Goal: Task Accomplishment & Management: Use online tool/utility

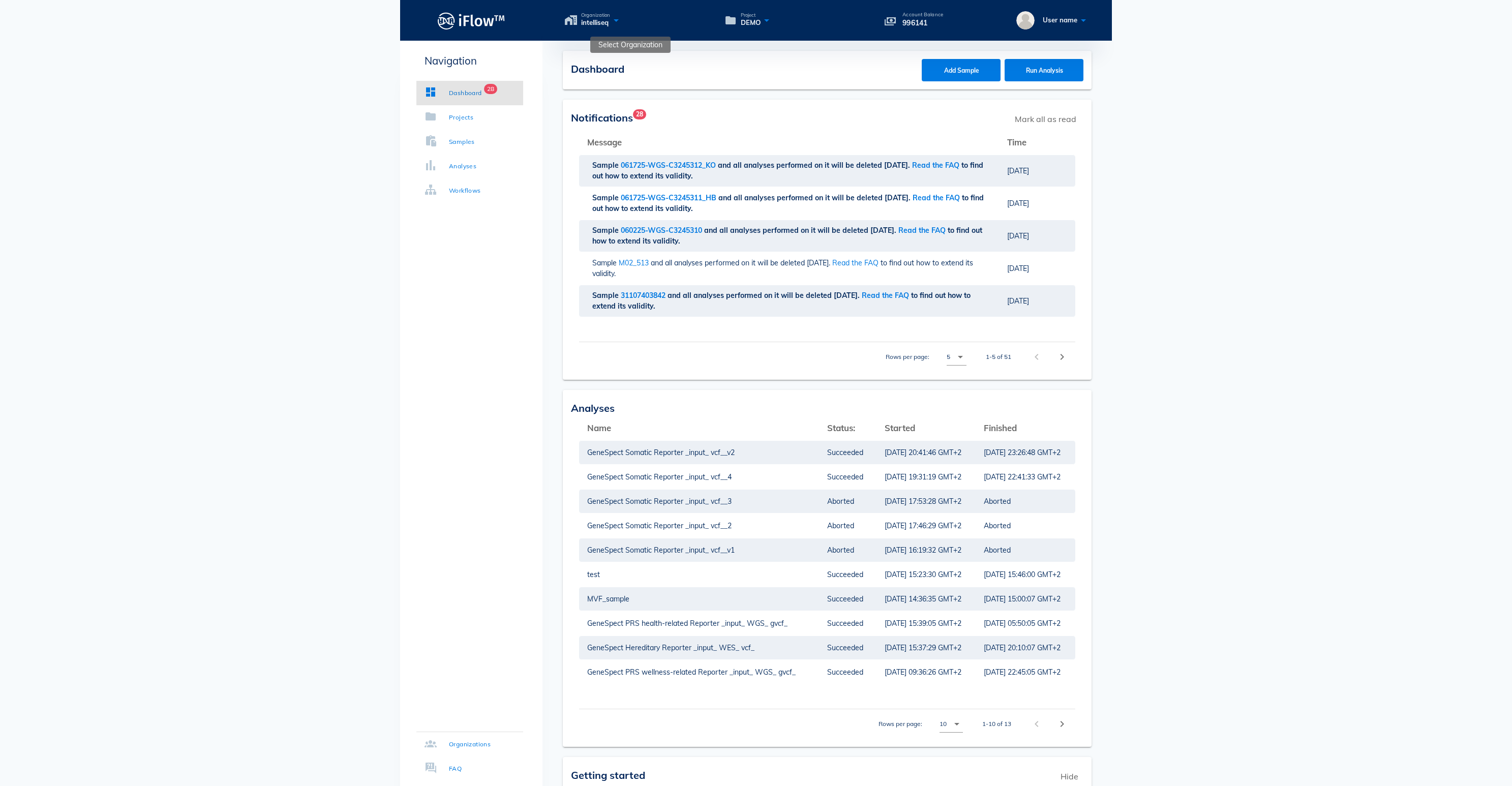
click at [622, 23] on icon at bounding box center [616, 20] width 12 height 15
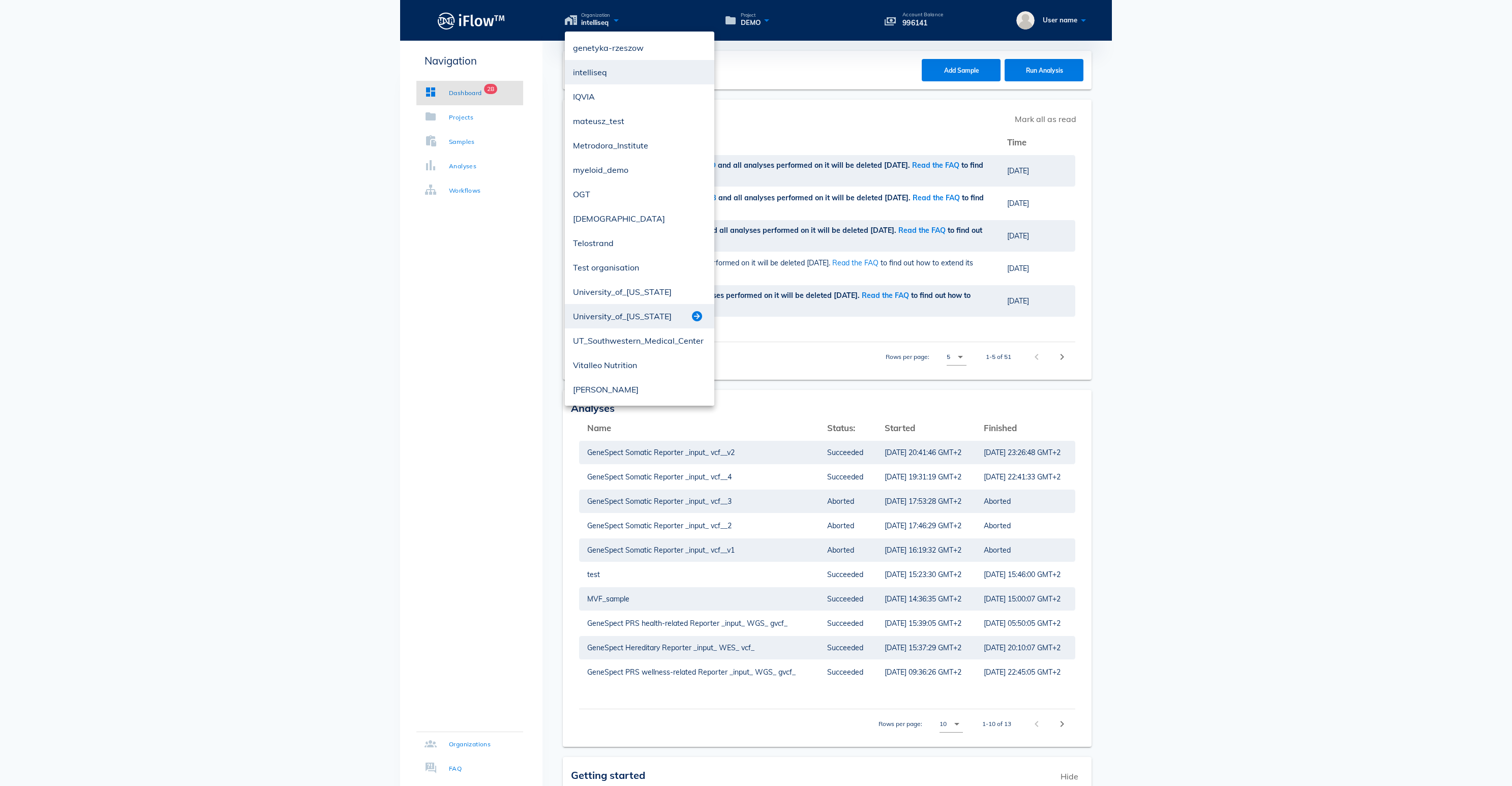
click at [700, 311] on button "button" at bounding box center [697, 316] width 12 height 12
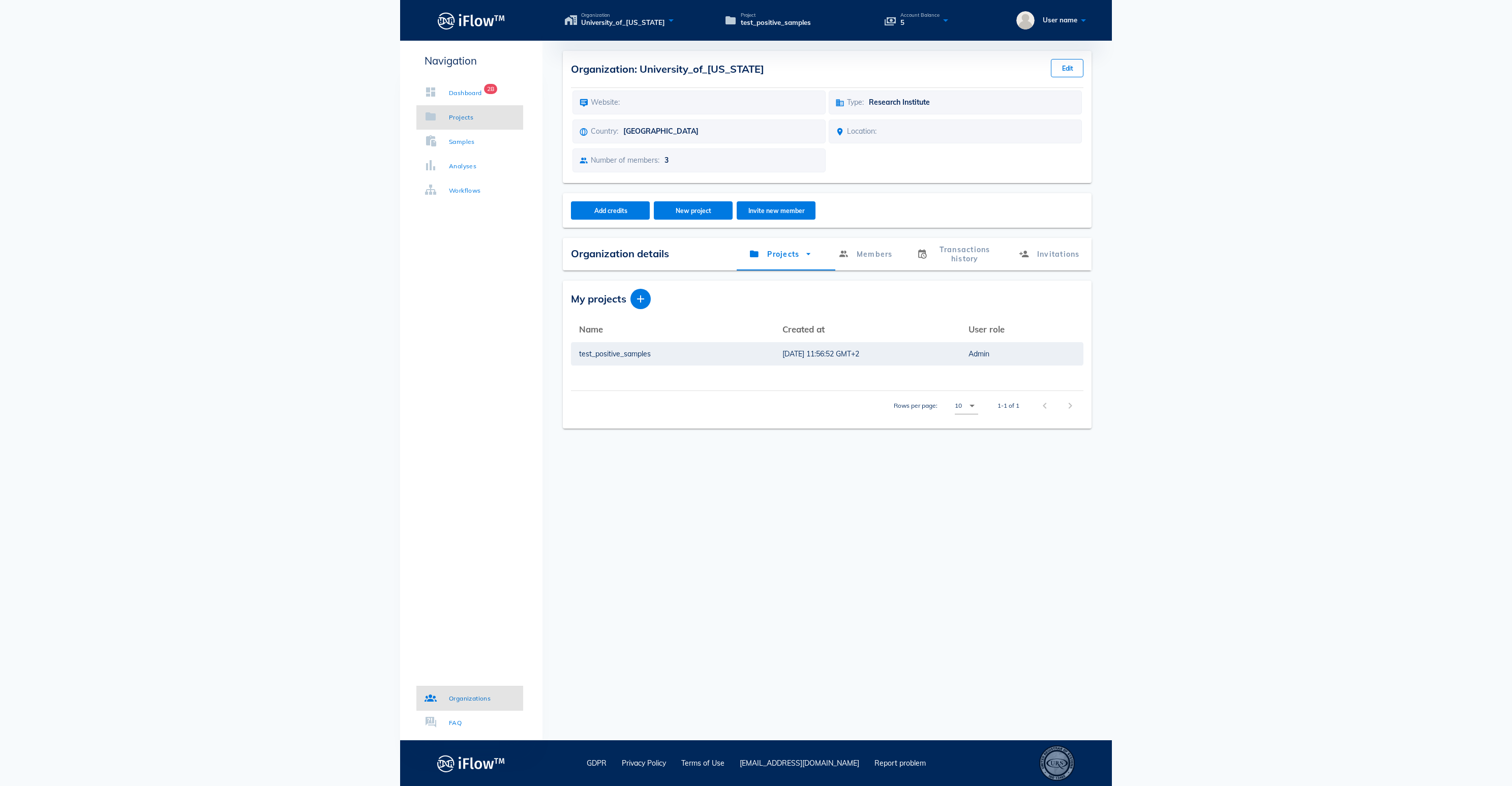
click at [473, 121] on div "Projects" at bounding box center [461, 117] width 25 height 10
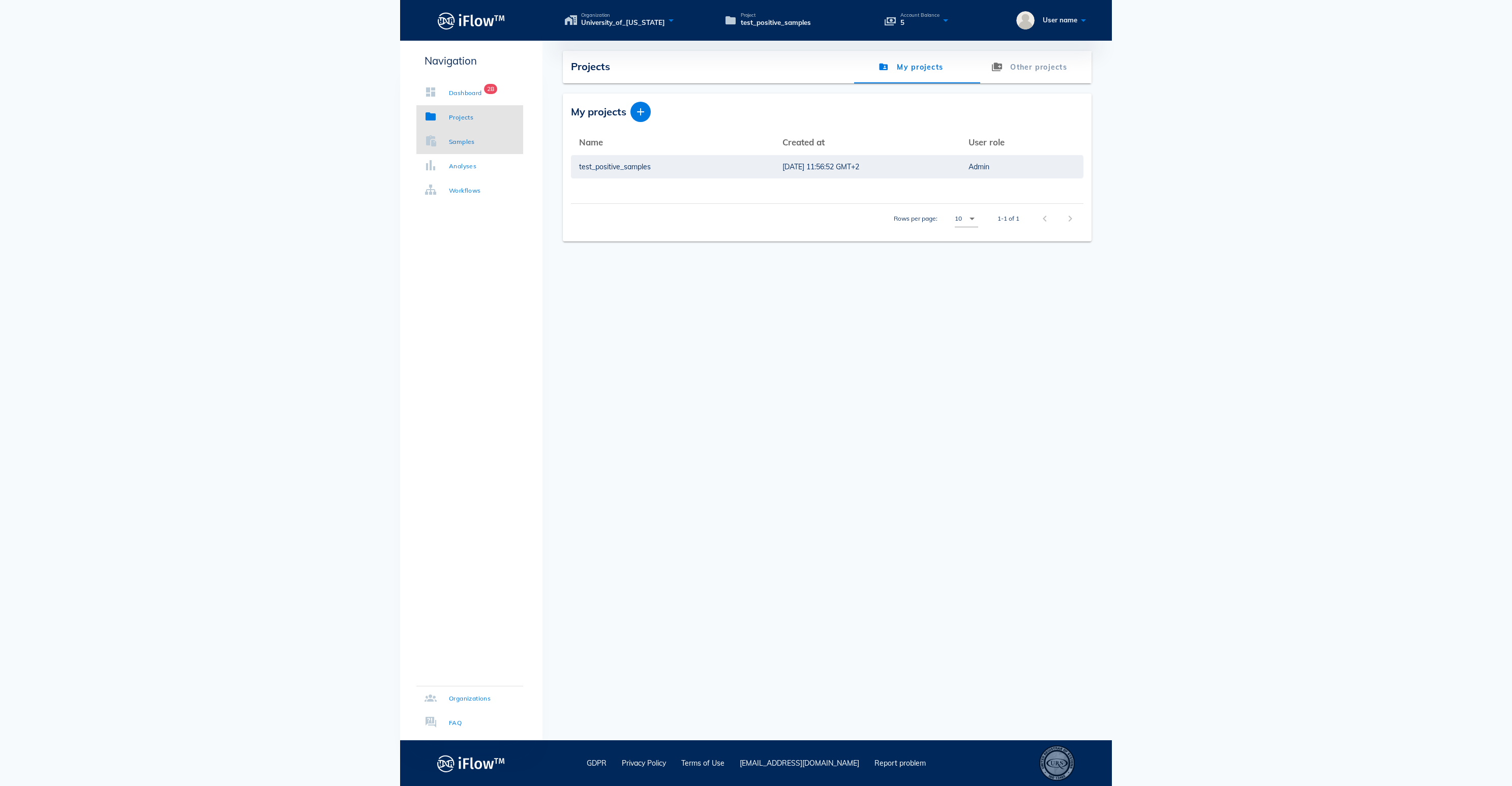
click at [465, 143] on div "Samples" at bounding box center [462, 141] width 26 height 10
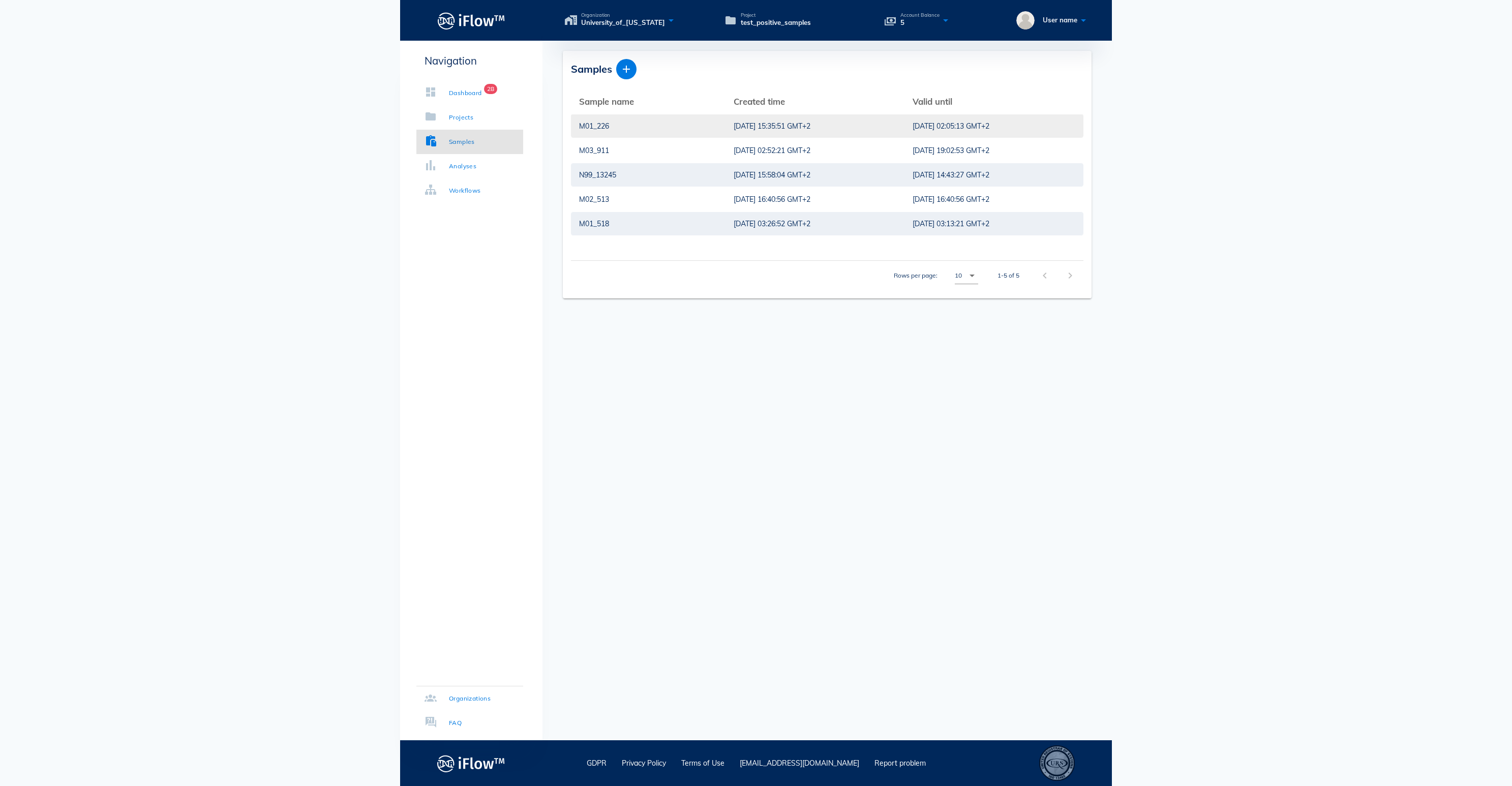
click at [640, 125] on div "M01_226" at bounding box center [649, 126] width 139 height 23
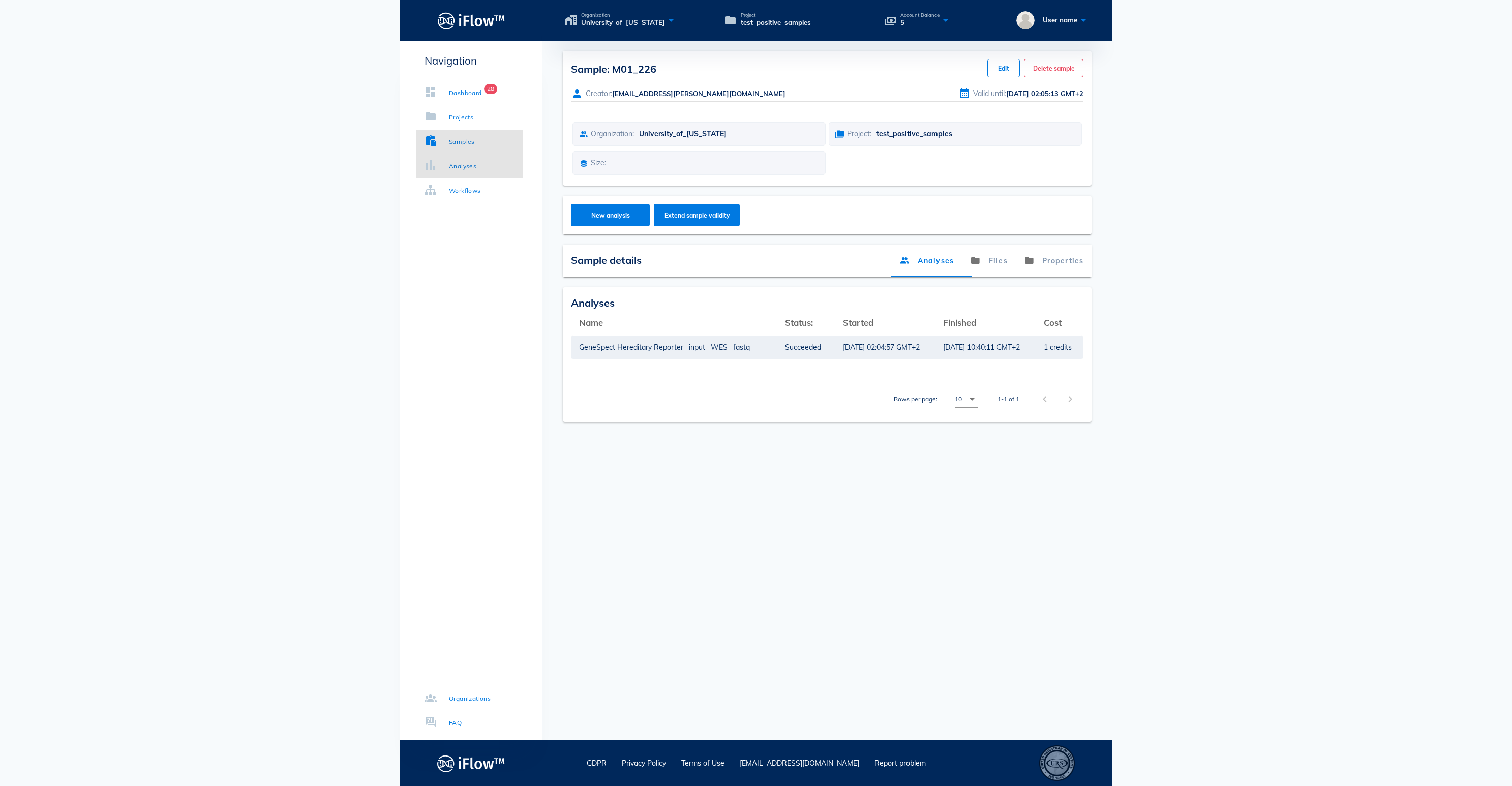
click at [476, 167] on div "Analyses" at bounding box center [463, 166] width 28 height 10
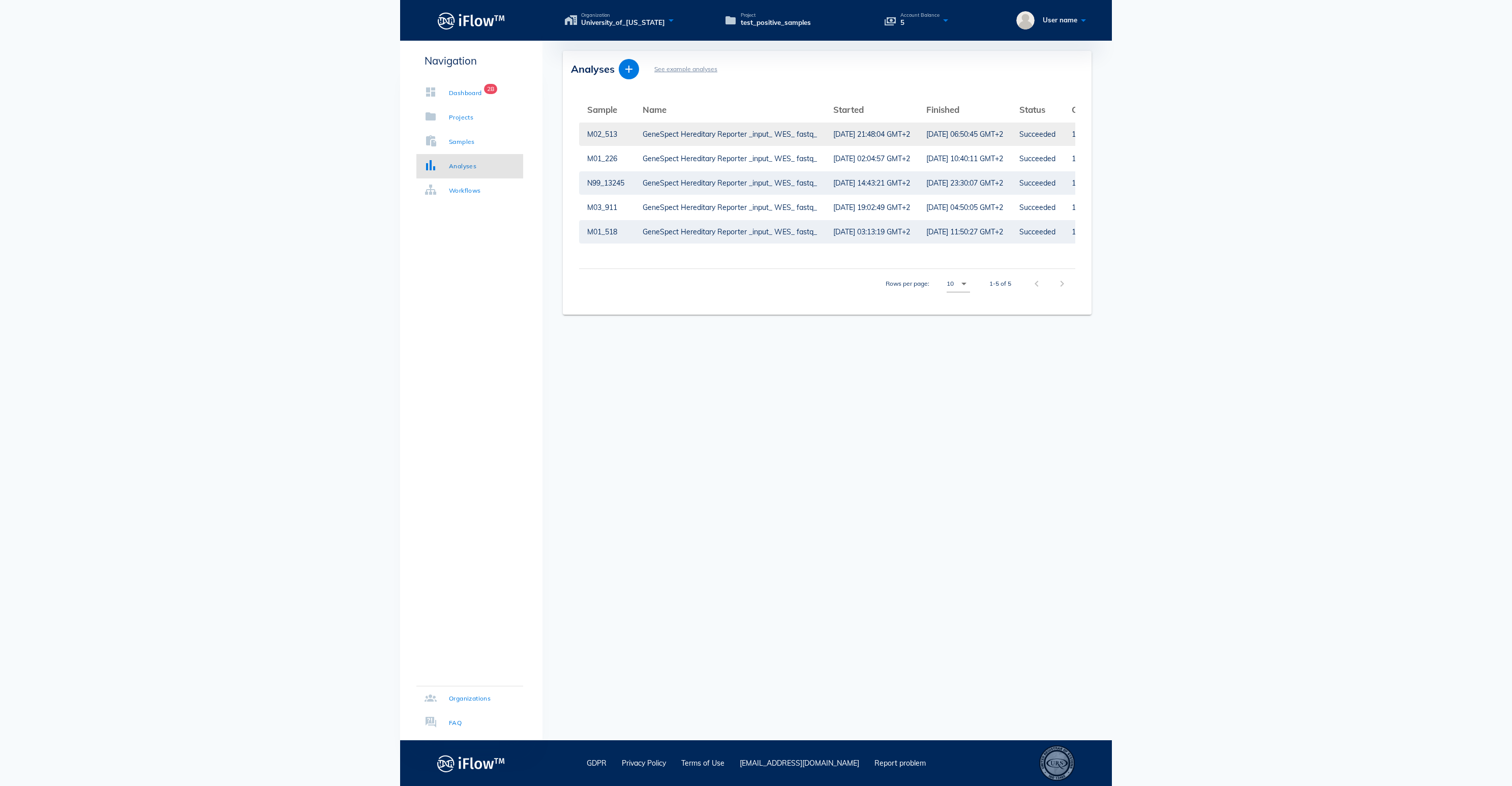
click at [661, 139] on div "GeneSpect Hereditary Reporter _input_ WES_ fastq_" at bounding box center [730, 134] width 174 height 23
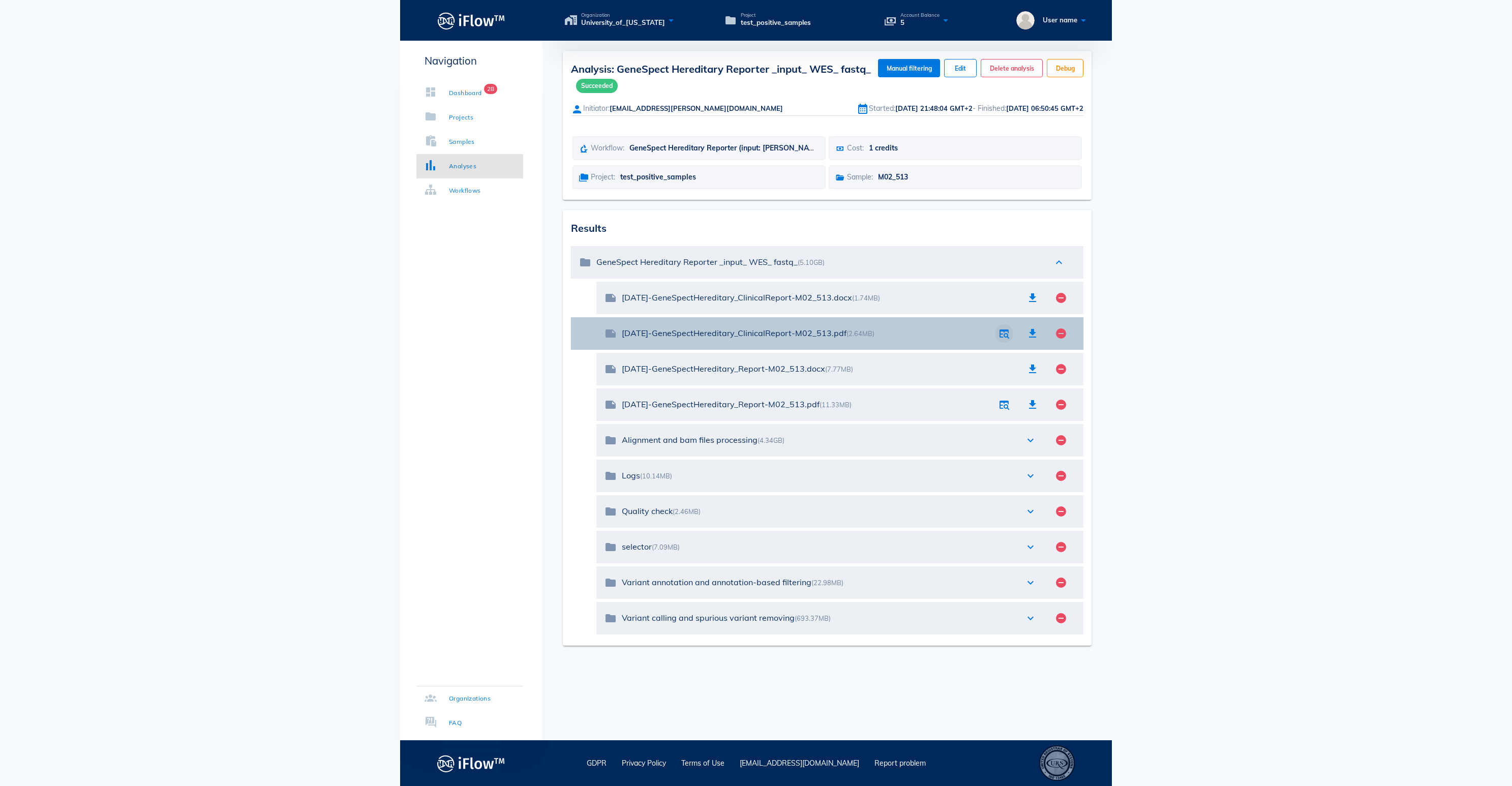
click at [1001, 340] on icon "button" at bounding box center [1004, 333] width 12 height 12
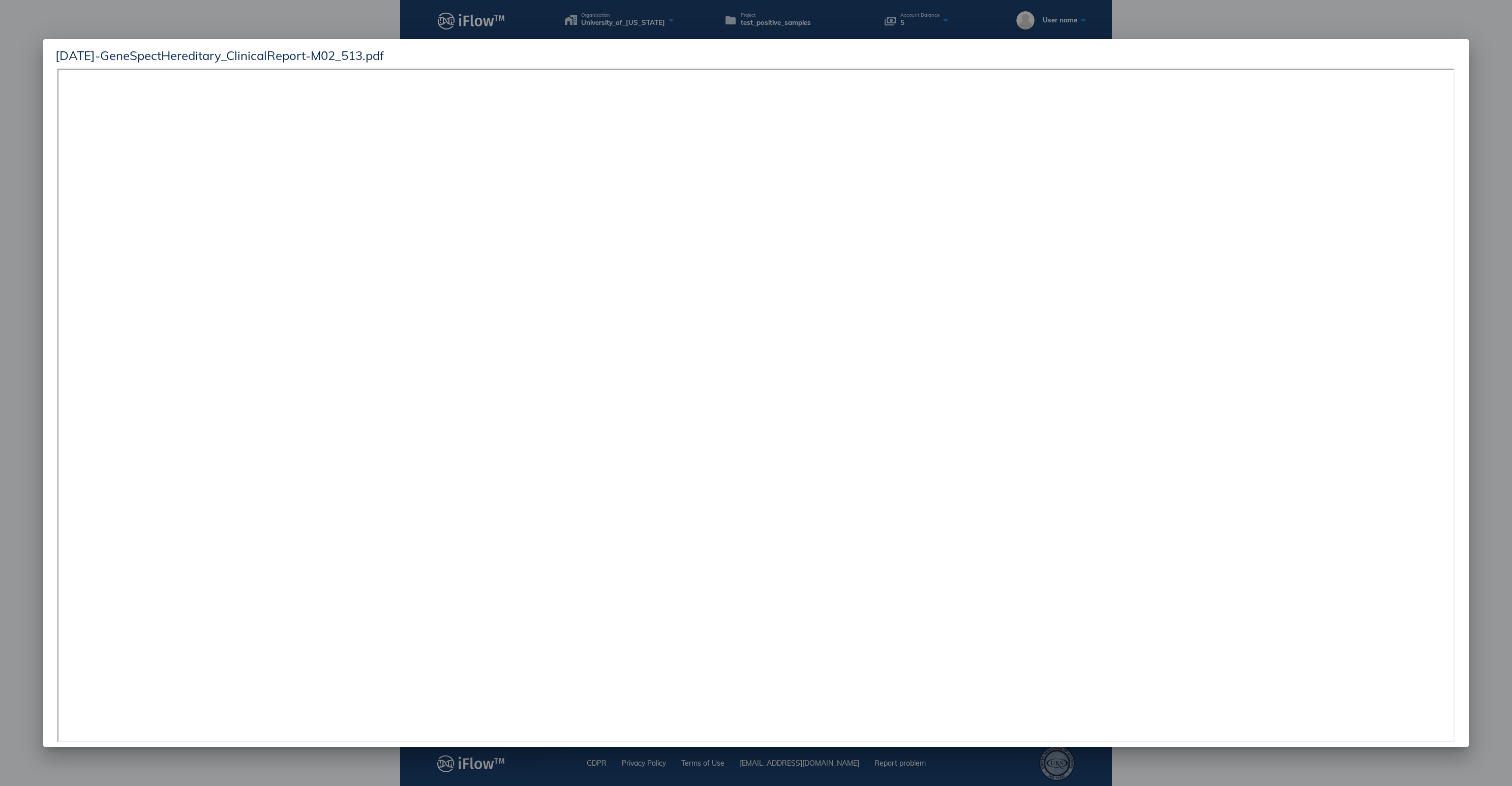
click at [1248, 29] on div at bounding box center [756, 393] width 1512 height 786
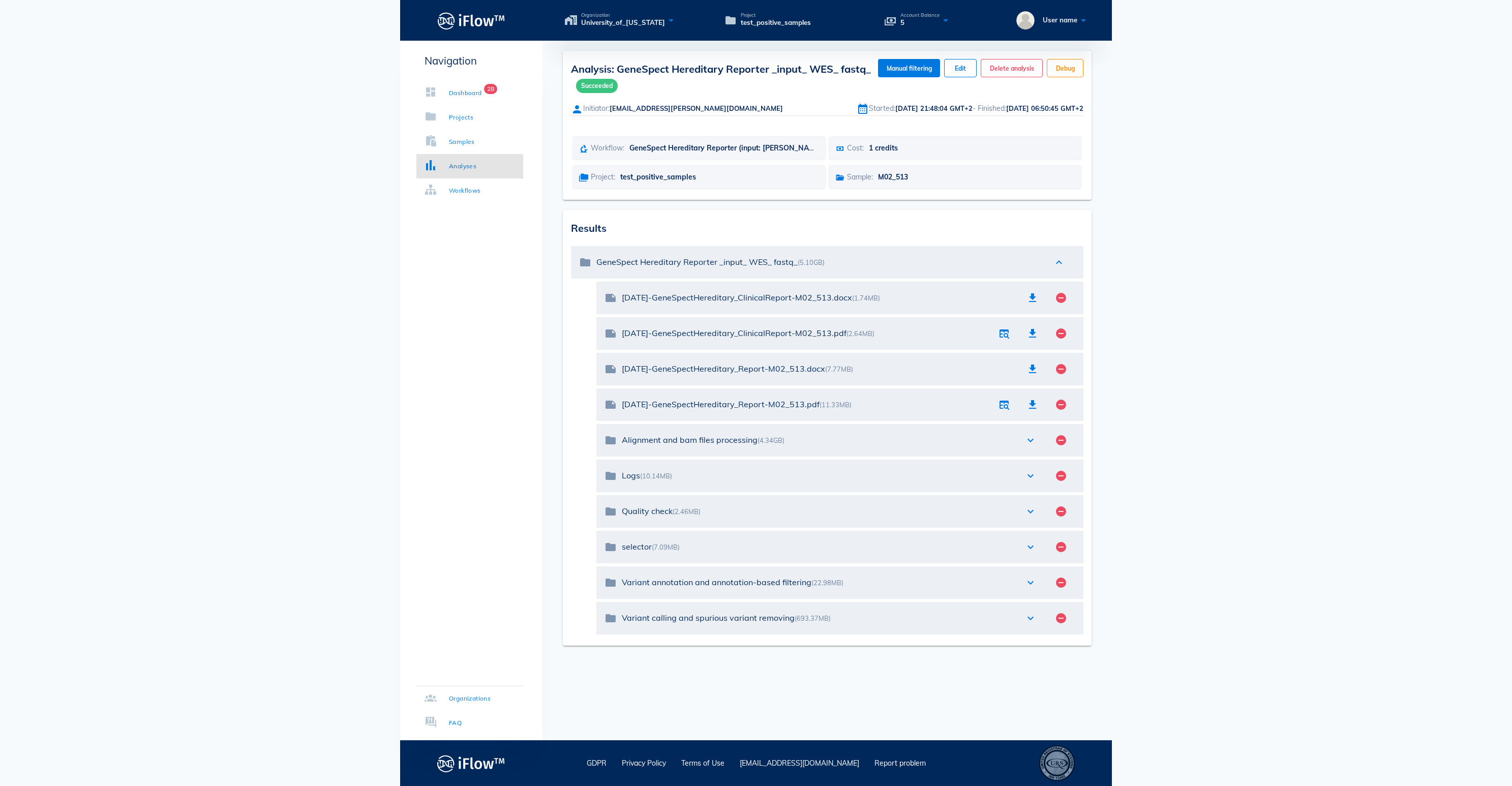
click at [1083, 22] on icon at bounding box center [1083, 20] width 12 height 18
click at [1049, 68] on div "Admin panel" at bounding box center [1028, 70] width 105 height 12
click at [473, 161] on div "Analyses" at bounding box center [463, 166] width 28 height 10
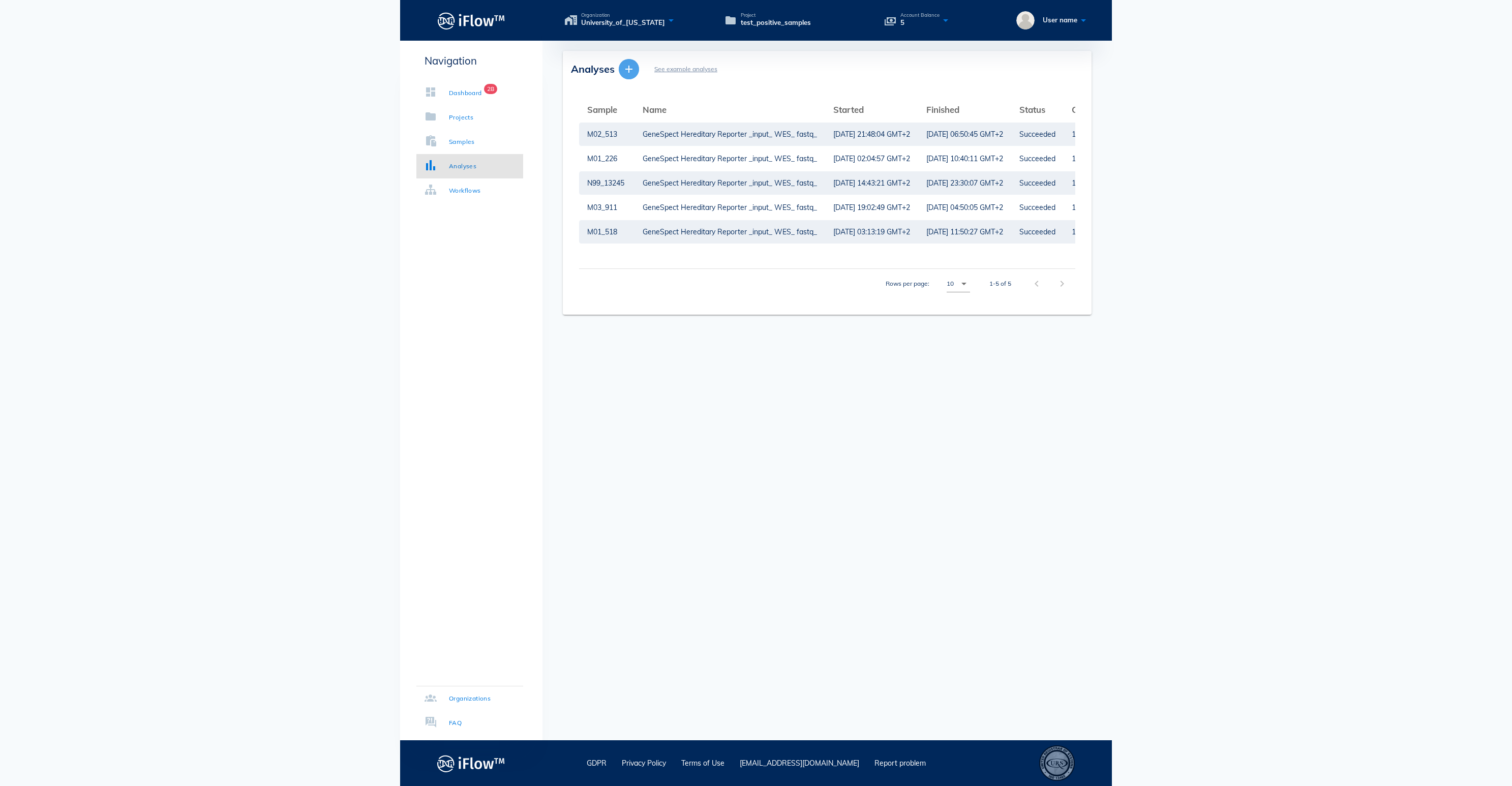
click at [629, 68] on icon "button" at bounding box center [629, 69] width 12 height 12
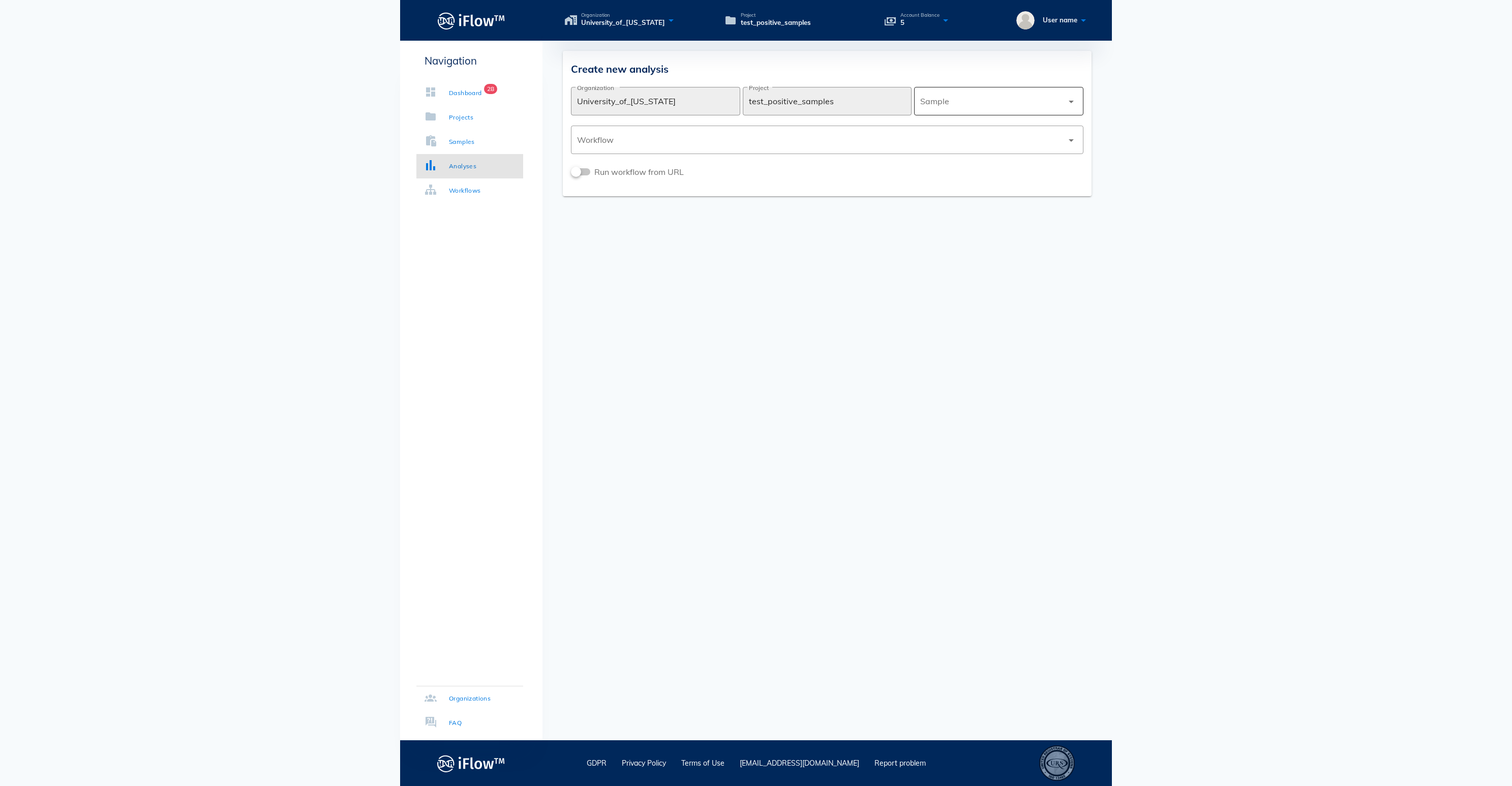
click at [970, 104] on div at bounding box center [991, 102] width 143 height 25
click at [963, 147] on div "N99_13245" at bounding box center [998, 151] width 153 height 9
click at [851, 136] on div at bounding box center [820, 140] width 486 height 25
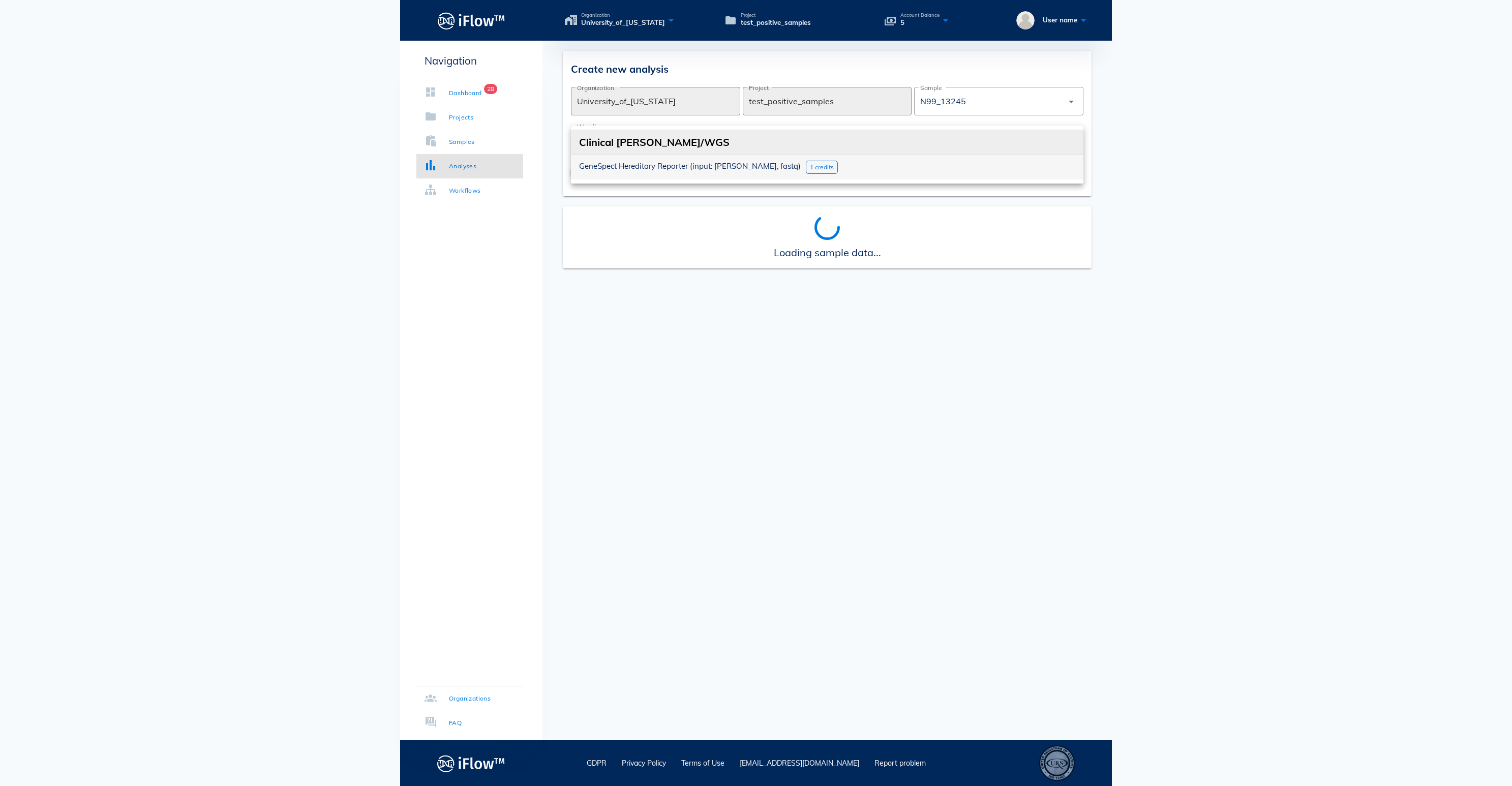
click at [757, 166] on span "GeneSpect Hereditary Reporter (input: [PERSON_NAME], fastq)" at bounding box center [690, 166] width 222 height 9
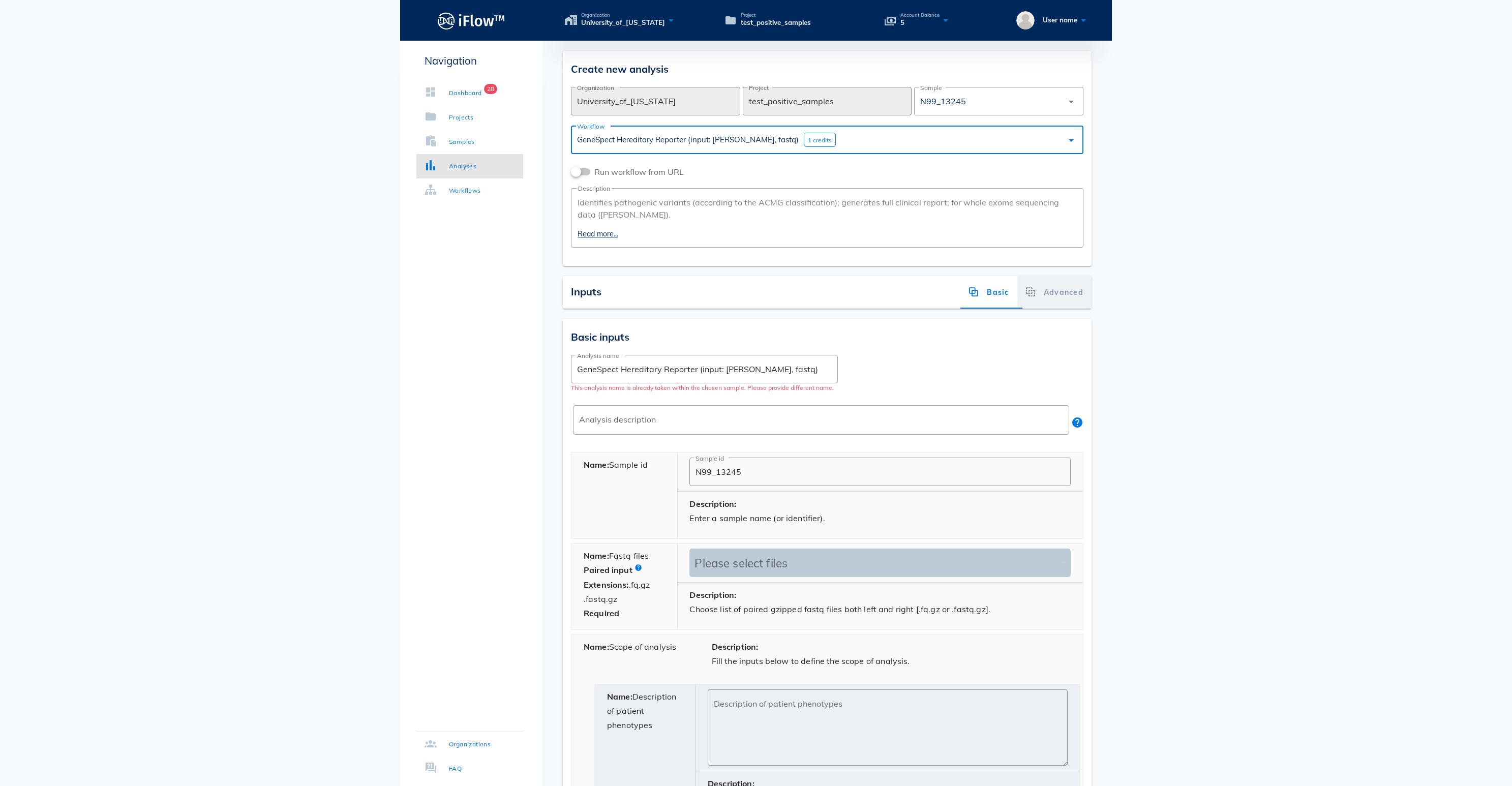
click at [1059, 306] on div "Advanced" at bounding box center [1054, 292] width 74 height 32
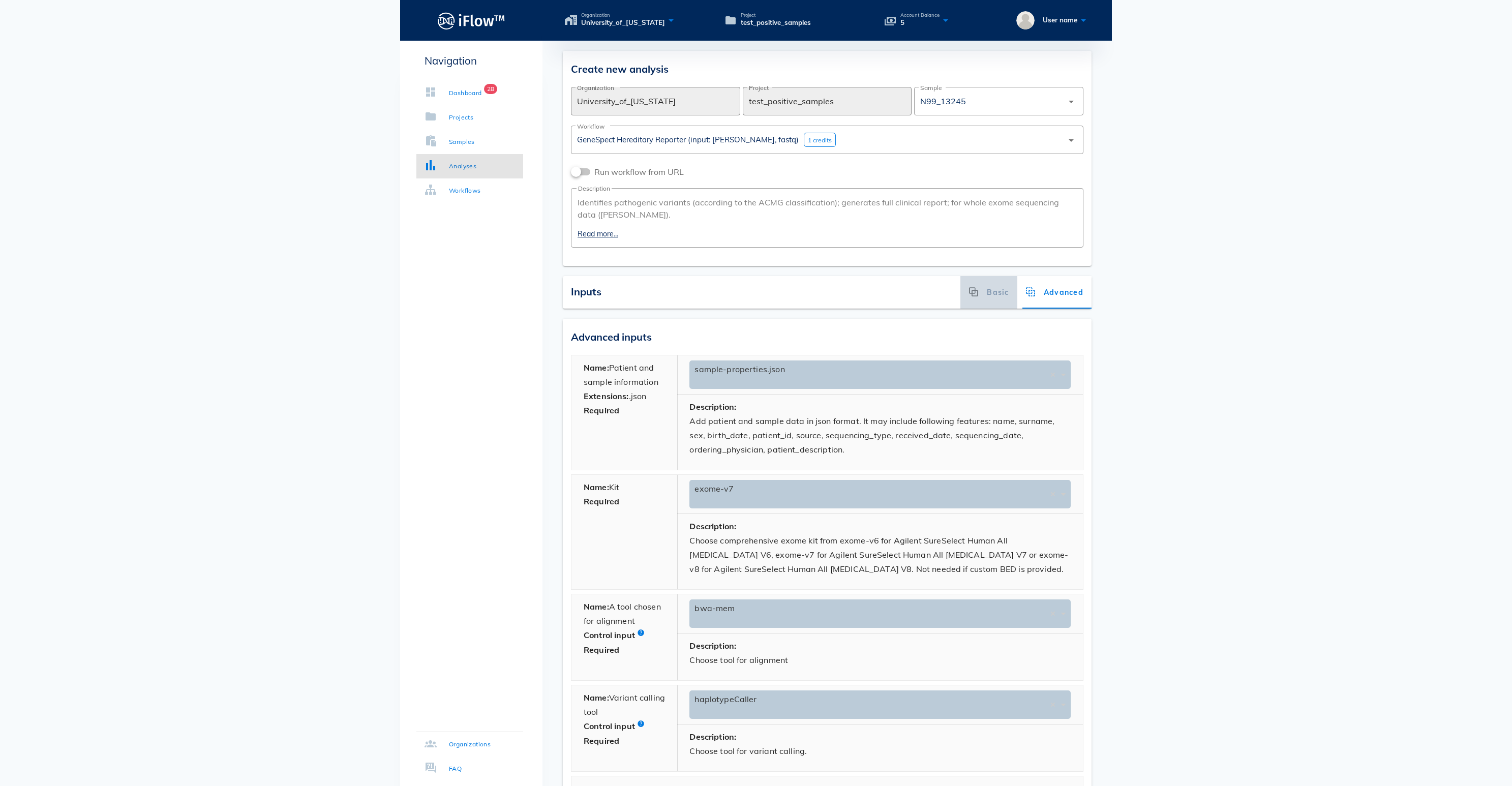
click at [971, 306] on div "Basic" at bounding box center [988, 292] width 57 height 32
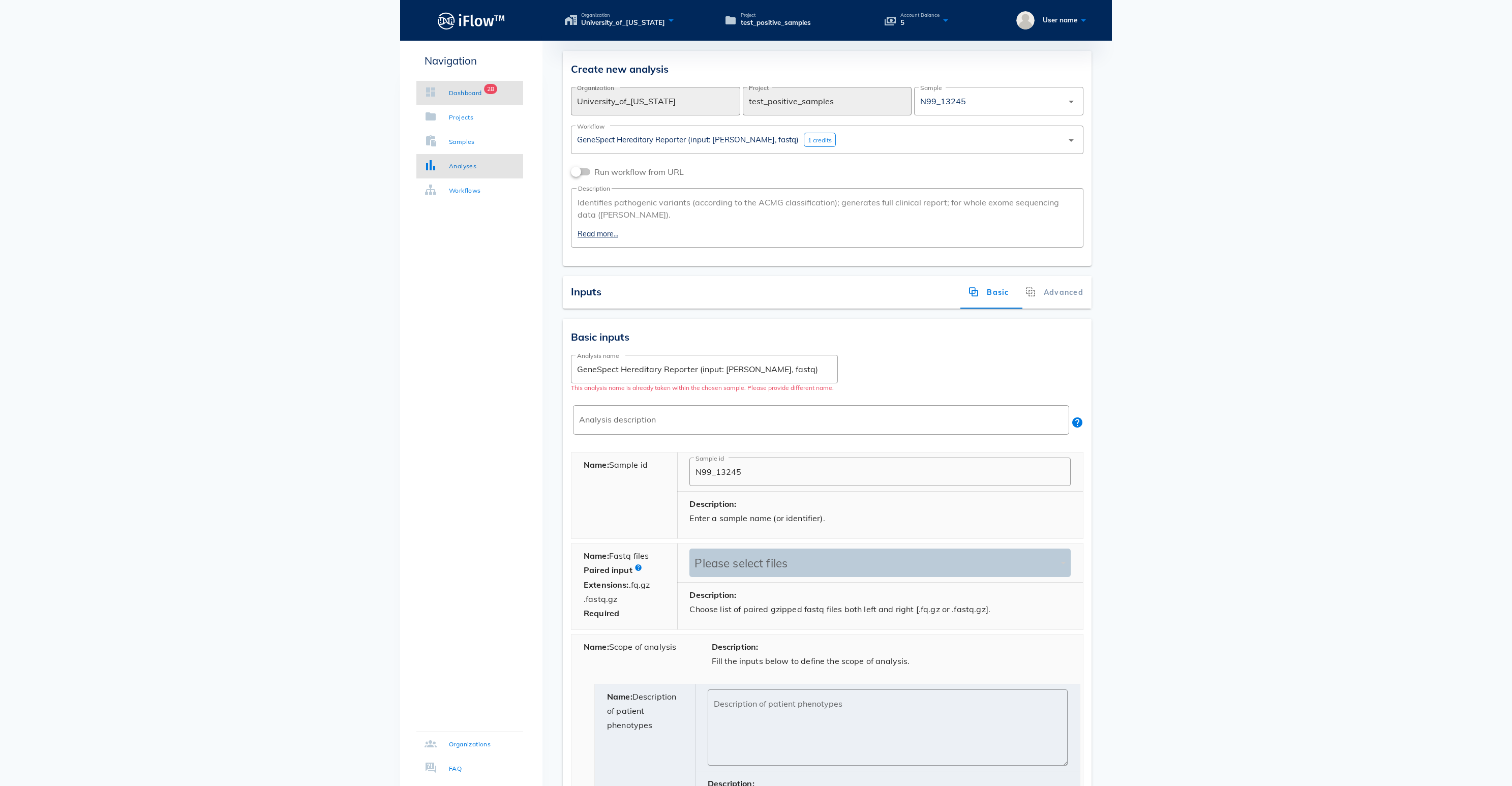
click at [482, 92] on div "Dashboard" at bounding box center [465, 93] width 33 height 10
